Goal: Transaction & Acquisition: Purchase product/service

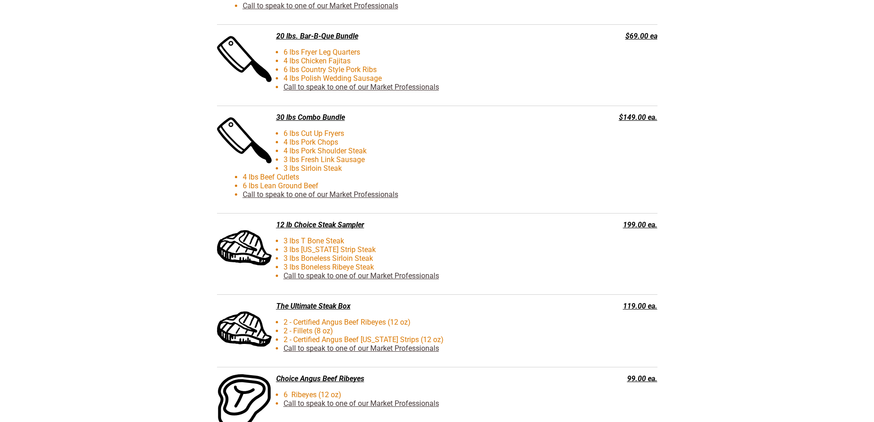
scroll to position [2142, 0]
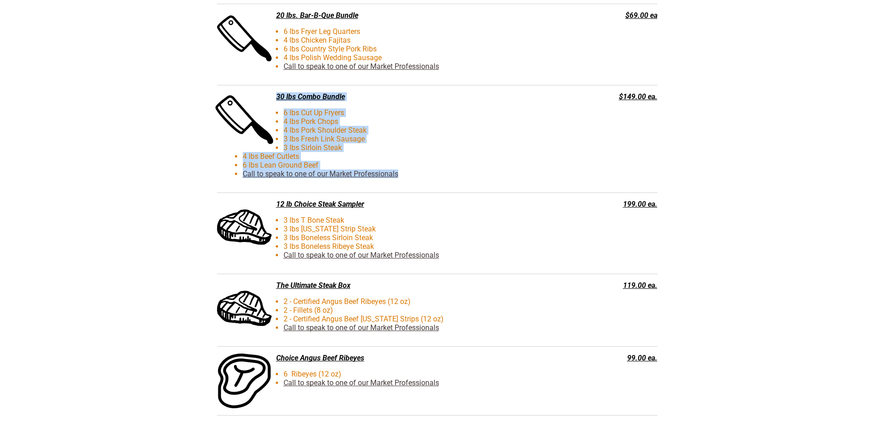
drag, startPoint x: 393, startPoint y: 179, endPoint x: 269, endPoint y: 99, distance: 146.8
click at [269, 99] on div "30 lbs Combo Bundle 6 lbs Cut Up Fryers 4 lbs Pork Chops 4 lbs Pork Shoulder St…" at bounding box center [391, 138] width 348 height 93
click at [438, 117] on li "6 lbs Cut Up Fryers" at bounding box center [408, 112] width 330 height 9
